Goal: Information Seeking & Learning: Learn about a topic

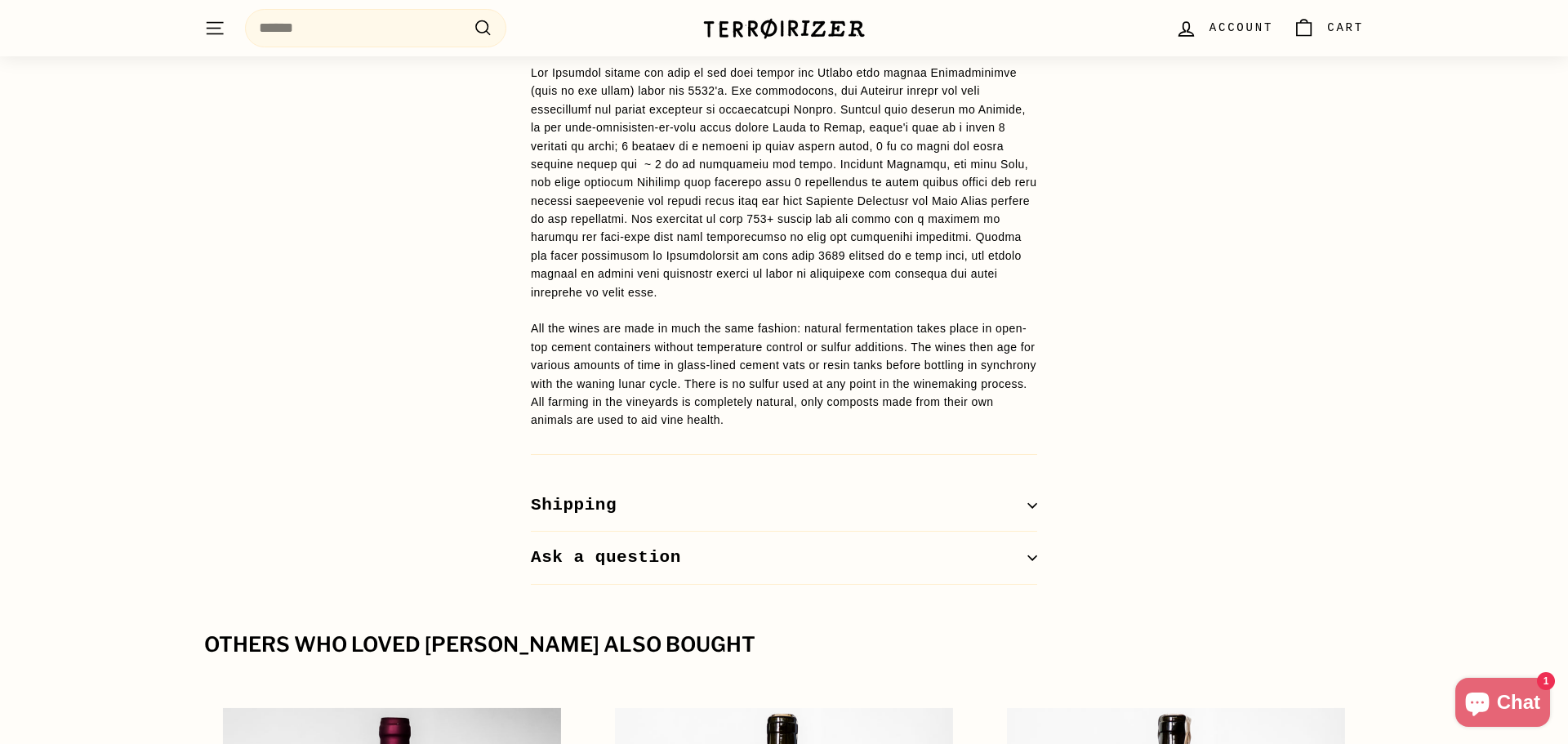
scroll to position [800, 0]
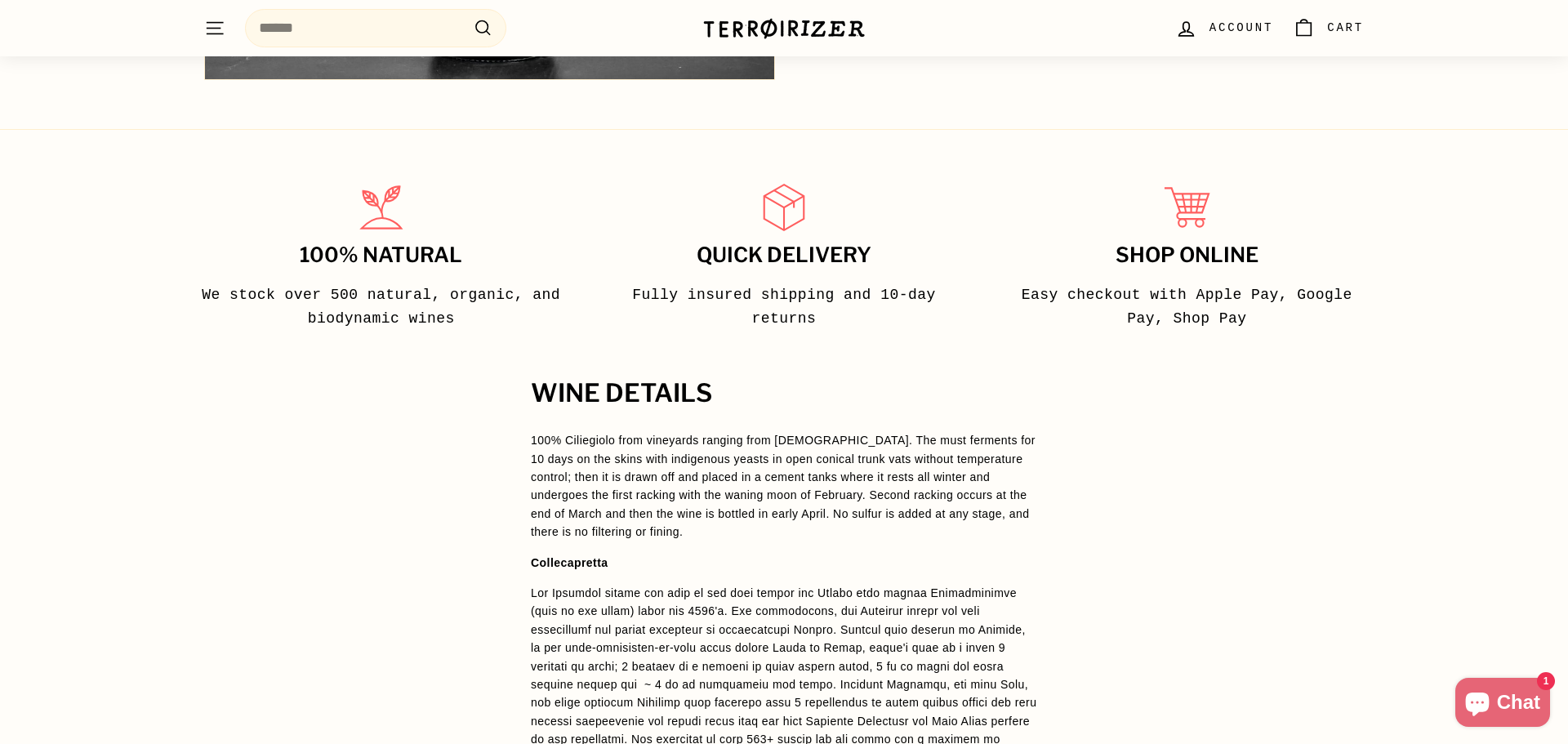
scroll to position [838, 0]
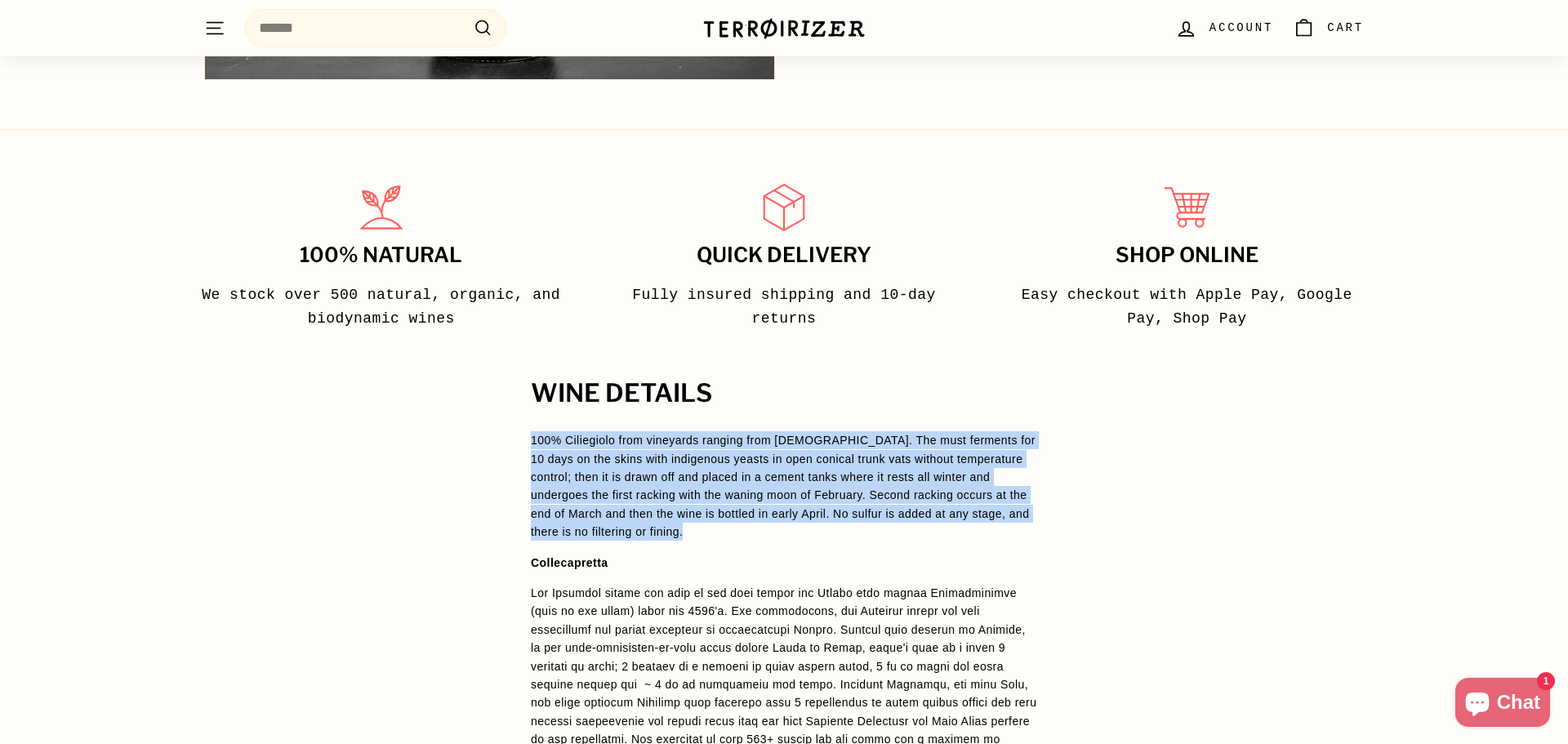
drag, startPoint x: 522, startPoint y: 435, endPoint x: 714, endPoint y: 536, distance: 216.9
click at [714, 536] on div "WINE DETAILS 100% Ciliegiolo from vineyards ranging from [DEMOGRAPHIC_DATA]. Th…" at bounding box center [784, 741] width 572 height 725
copy p "100% Ciliegiolo from vineyards ranging from [DEMOGRAPHIC_DATA]. The must fermen…"
